Goal: Check status: Check status

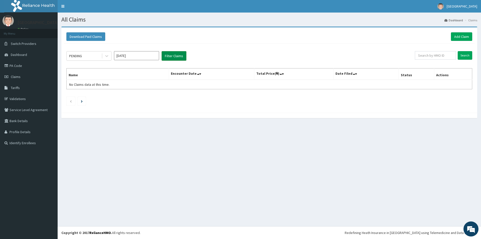
click at [166, 53] on button "Filter Claims" at bounding box center [174, 56] width 25 height 10
click at [150, 56] on input "[DATE]" at bounding box center [136, 55] width 45 height 9
click at [120, 97] on div "[DATE]" at bounding box center [122, 97] width 10 height 9
type input "[DATE]"
click at [171, 57] on button "Filter Claims" at bounding box center [174, 56] width 25 height 10
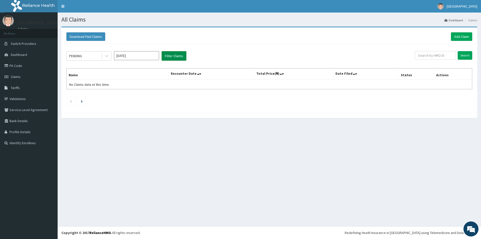
click at [171, 57] on button "Filter Claims" at bounding box center [174, 56] width 25 height 10
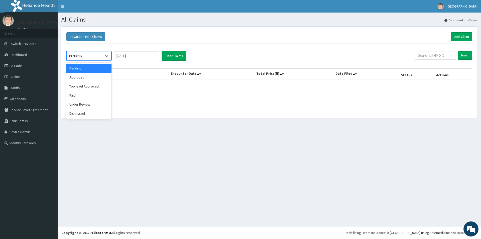
click at [82, 57] on div "PENDING" at bounding box center [75, 55] width 13 height 5
click at [83, 76] on div "Approved" at bounding box center [88, 77] width 45 height 9
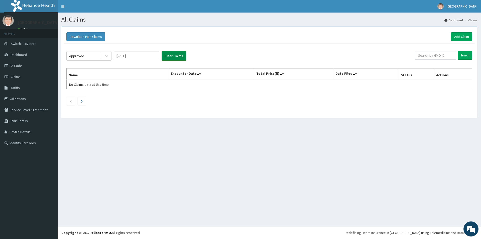
click at [180, 55] on button "Filter Claims" at bounding box center [174, 56] width 25 height 10
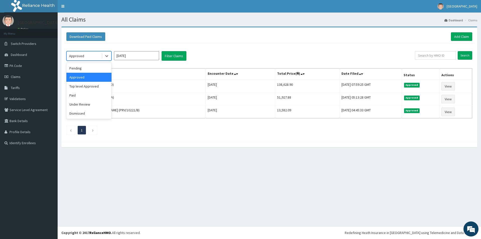
click at [95, 56] on div "Approved" at bounding box center [84, 56] width 35 height 8
click at [94, 88] on div "Top level Approved" at bounding box center [88, 86] width 45 height 9
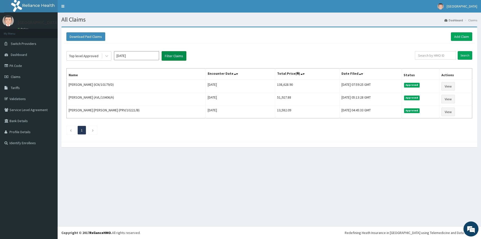
click at [180, 58] on button "Filter Claims" at bounding box center [174, 56] width 25 height 10
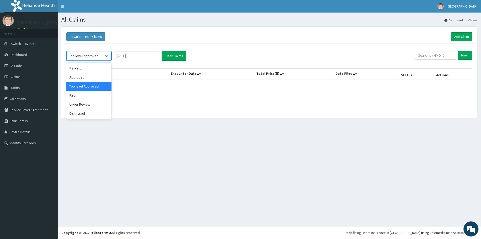
click at [94, 57] on div "Top level Approved" at bounding box center [83, 55] width 29 height 5
drag, startPoint x: 78, startPoint y: 95, endPoint x: 95, endPoint y: 88, distance: 17.6
click at [78, 95] on div "Paid" at bounding box center [88, 95] width 45 height 9
click at [174, 53] on button "Filter Claims" at bounding box center [174, 56] width 25 height 10
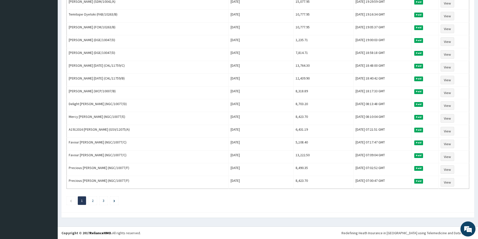
scroll to position [531, 0]
click at [92, 201] on li "2" at bounding box center [92, 200] width 8 height 9
click at [93, 198] on link "2" at bounding box center [93, 200] width 2 height 5
click at [102, 200] on link "3" at bounding box center [103, 200] width 2 height 5
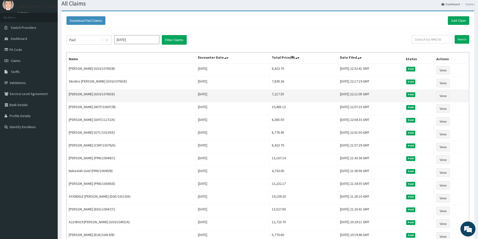
scroll to position [0, 0]
